Goal: Task Accomplishment & Management: Manage account settings

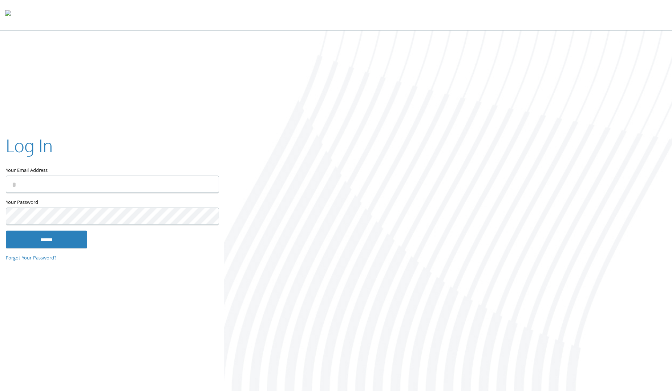
type input "**********"
click at [70, 252] on div "**********" at bounding box center [112, 195] width 224 height 147
click at [68, 246] on input "******" at bounding box center [46, 239] width 81 height 17
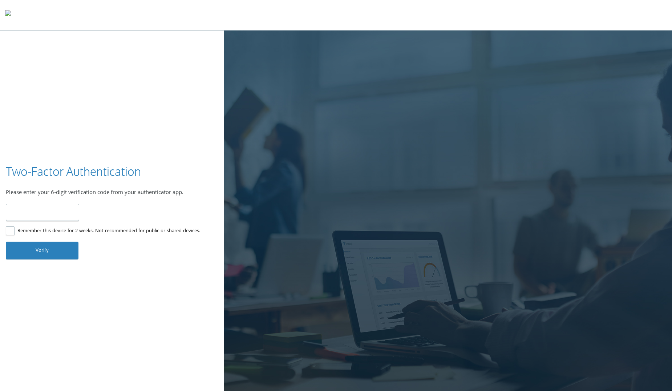
type input "******"
